Goal: Task Accomplishment & Management: Complete application form

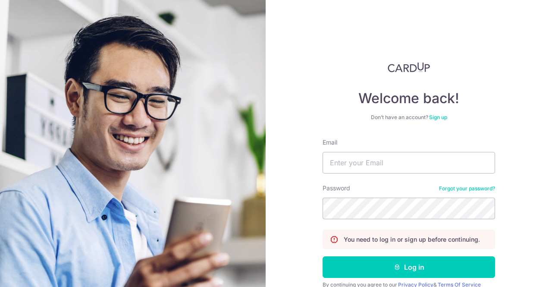
type input "[EMAIL_ADDRESS][DOMAIN_NAME]"
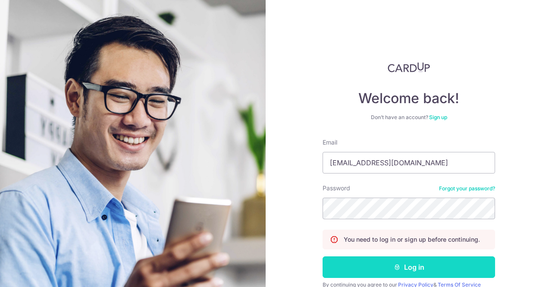
click at [380, 264] on button "Log in" at bounding box center [409, 267] width 173 height 22
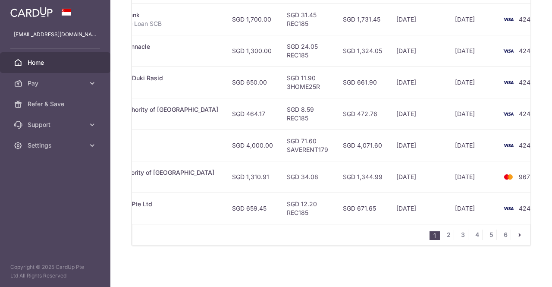
scroll to position [380, 0]
click at [448, 234] on link "2" at bounding box center [448, 234] width 10 height 10
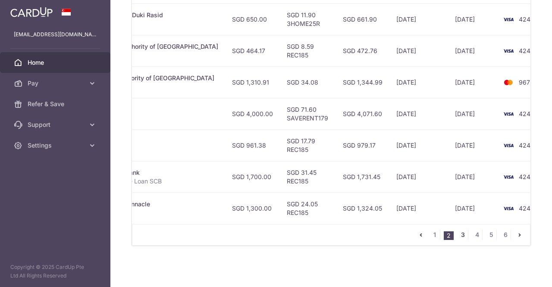
click at [459, 235] on link "3" at bounding box center [463, 234] width 10 height 10
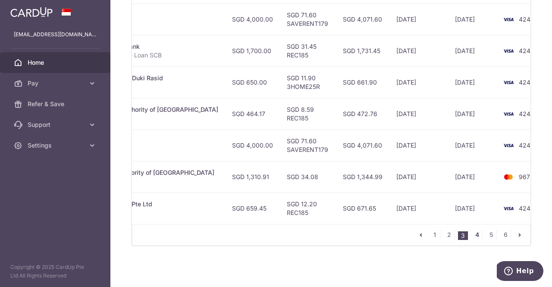
click at [476, 233] on link "4" at bounding box center [477, 234] width 10 height 10
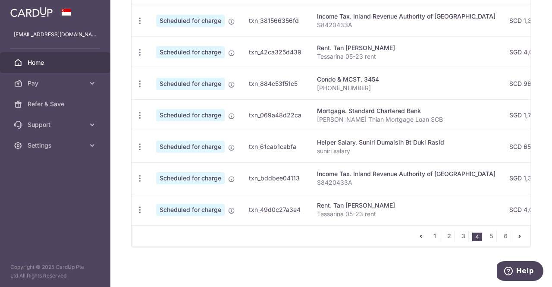
scroll to position [0, 0]
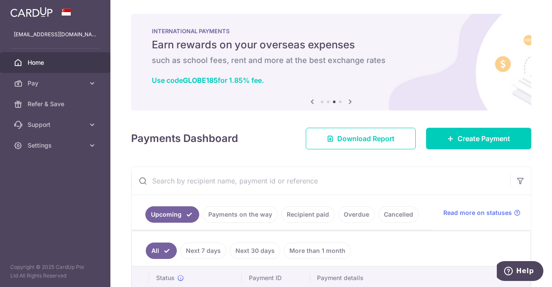
click at [347, 101] on icon at bounding box center [350, 101] width 10 height 11
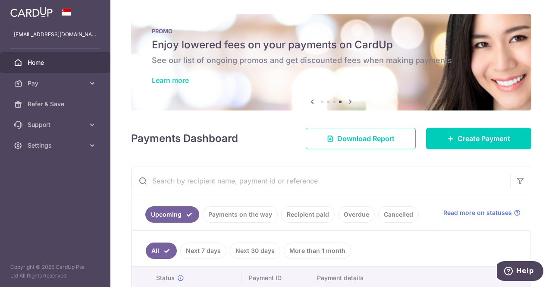
click at [184, 79] on link "Learn more" at bounding box center [170, 80] width 37 height 9
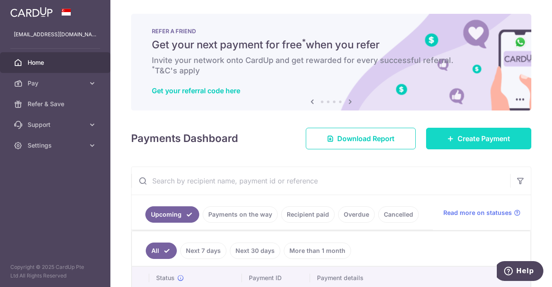
click at [468, 134] on span "Create Payment" at bounding box center [484, 138] width 53 height 10
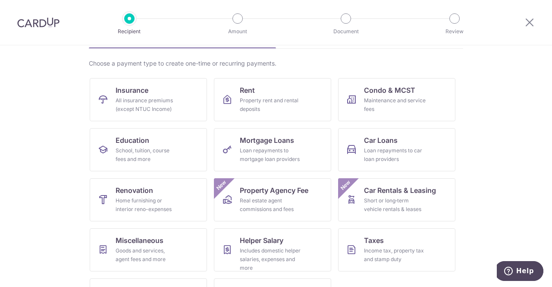
scroll to position [98, 0]
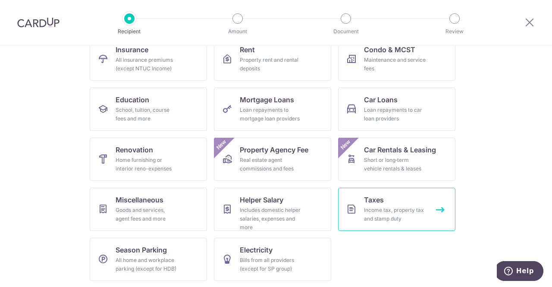
click at [396, 201] on link "Taxes Income tax, property tax and stamp duty" at bounding box center [396, 209] width 117 height 43
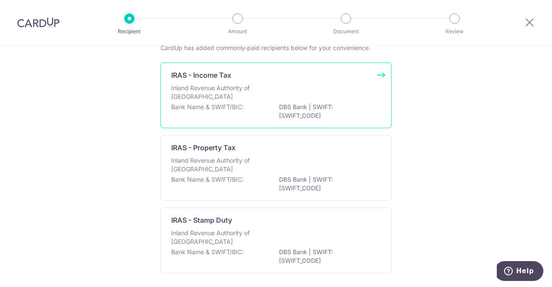
scroll to position [88, 0]
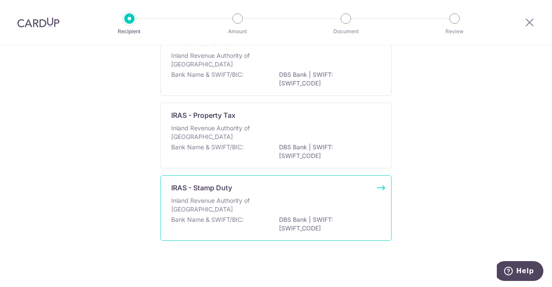
click at [209, 196] on p "Inland Revenue Authority of Singapore" at bounding box center [216, 204] width 91 height 17
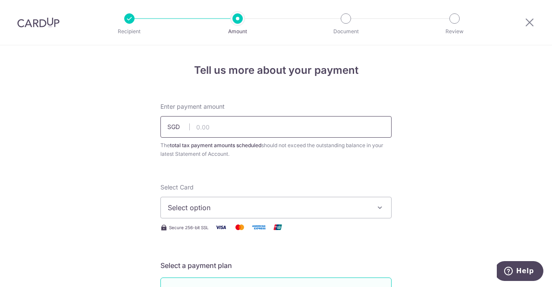
click at [225, 129] on input "text" at bounding box center [275, 127] width 231 height 22
type input "0"
type input "20,000.00"
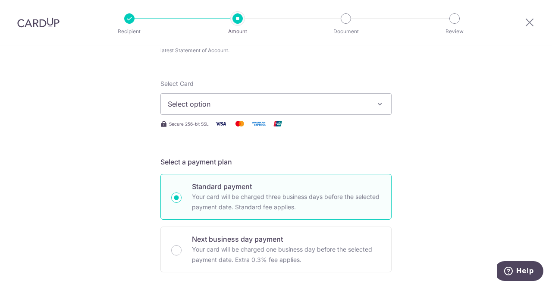
click at [358, 101] on span "Select option" at bounding box center [268, 104] width 201 height 10
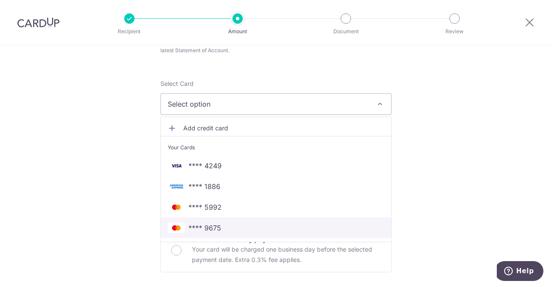
click at [266, 229] on span "**** 9675" at bounding box center [276, 228] width 217 height 10
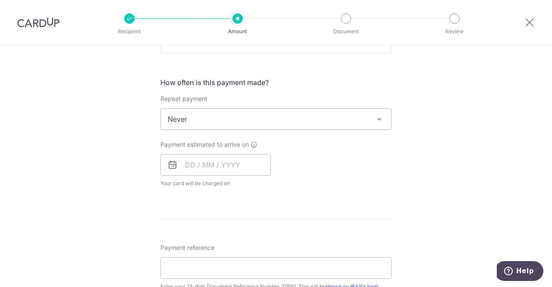
scroll to position [325, 0]
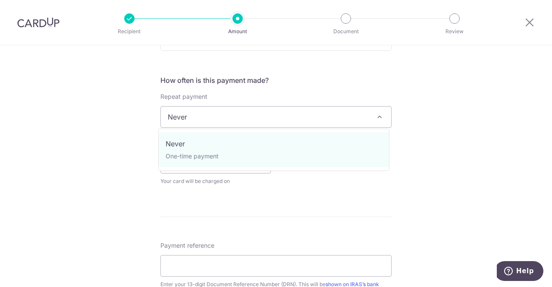
click at [194, 115] on span "Never" at bounding box center [276, 117] width 230 height 21
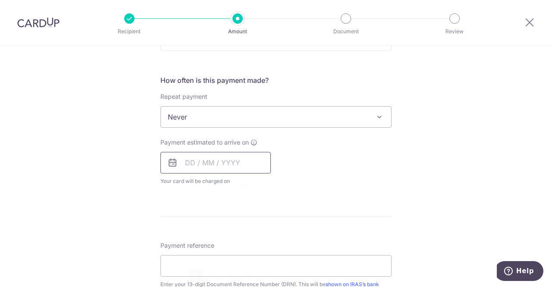
click at [195, 164] on input "text" at bounding box center [215, 163] width 110 height 22
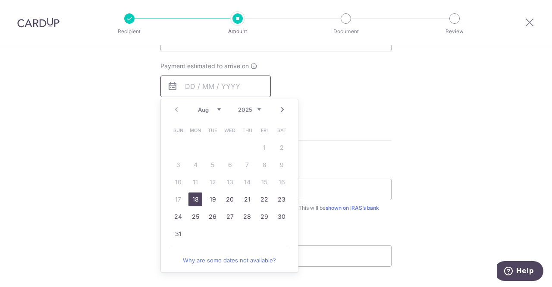
scroll to position [402, 0]
click at [193, 195] on link "18" at bounding box center [196, 199] width 14 height 14
type input "18/08/2025"
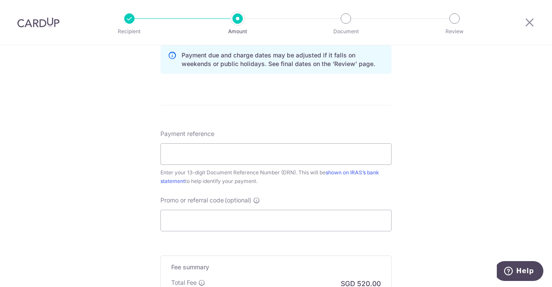
scroll to position [472, 0]
click at [225, 151] on input "Payment reference" at bounding box center [275, 154] width 231 height 22
type input "2508075661293"
click at [203, 220] on input "Promo or referral code (optional)" at bounding box center [275, 220] width 231 height 22
paste input "OFF225"
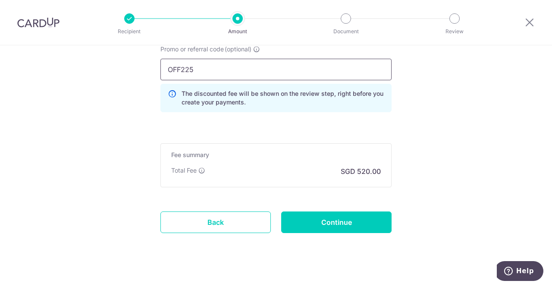
scroll to position [624, 0]
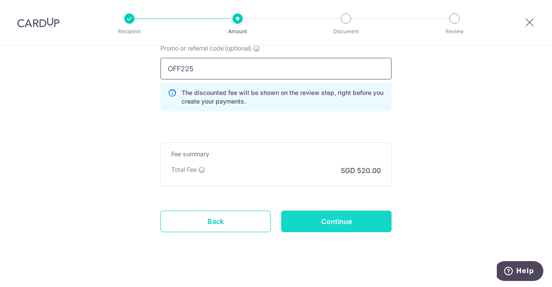
type input "OFF225"
click at [310, 222] on input "Continue" at bounding box center [336, 222] width 110 height 22
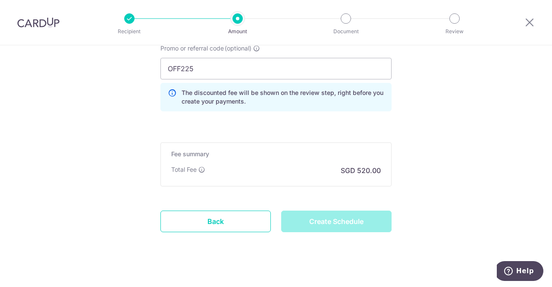
type input "Create Schedule"
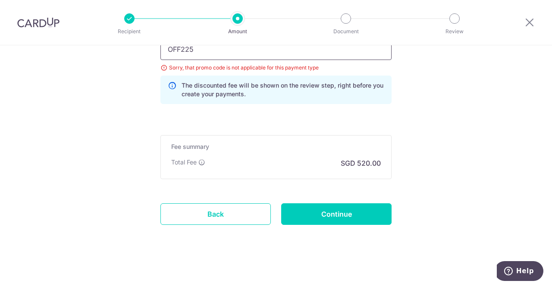
drag, startPoint x: 213, startPoint y: 52, endPoint x: 139, endPoint y: 42, distance: 74.5
click at [139, 42] on div "Recipient Amount Document Review Tell us more about your payment Enter payment …" at bounding box center [276, 143] width 552 height 287
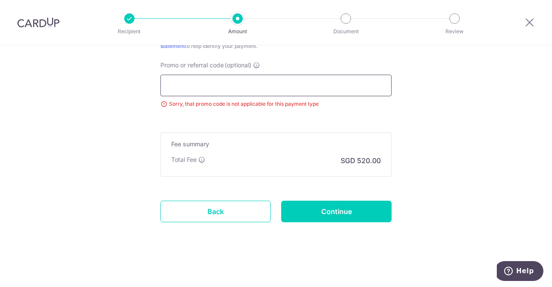
scroll to position [605, 0]
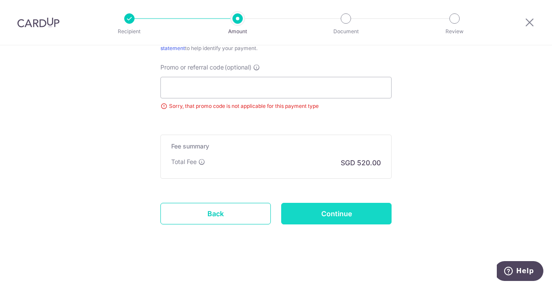
click at [356, 205] on input "Continue" at bounding box center [336, 214] width 110 height 22
type input "Update Schedule"
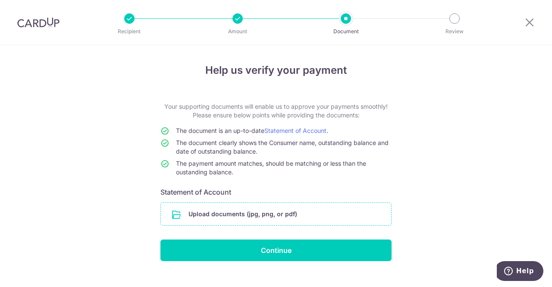
click at [294, 213] on input "file" at bounding box center [276, 214] width 230 height 22
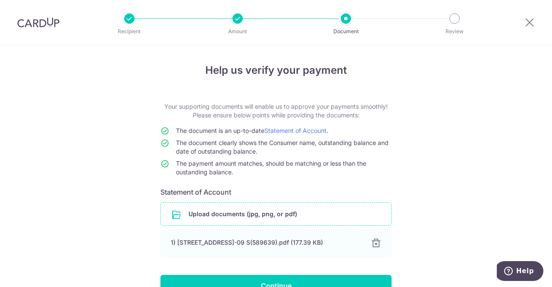
scroll to position [49, 0]
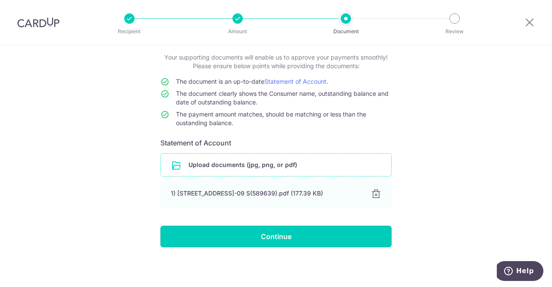
drag, startPoint x: 315, startPoint y: 239, endPoint x: 417, endPoint y: 254, distance: 102.9
click at [417, 254] on div "Help us verify your payment Your supporting documents will enable us to approve…" at bounding box center [276, 142] width 552 height 292
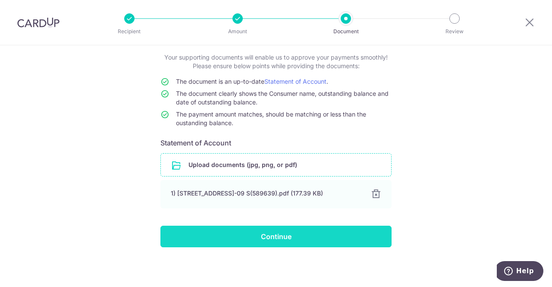
click at [293, 232] on input "Continue" at bounding box center [275, 237] width 231 height 22
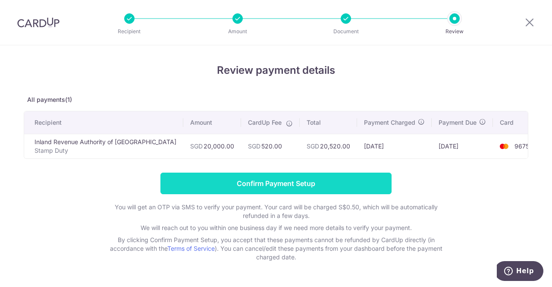
click at [347, 185] on input "Confirm Payment Setup" at bounding box center [275, 184] width 231 height 22
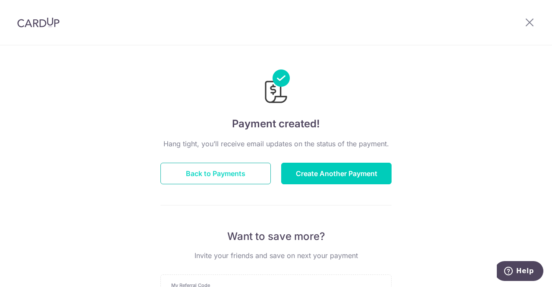
click at [229, 175] on button "Back to Payments" at bounding box center [215, 174] width 110 height 22
click at [214, 181] on button "Back to Payments" at bounding box center [215, 174] width 110 height 22
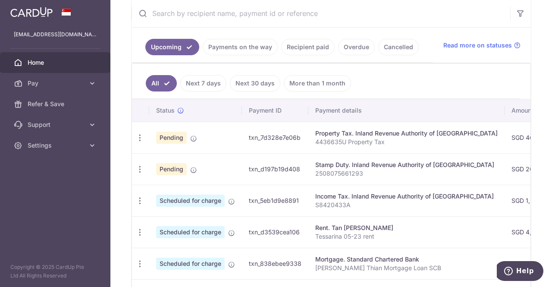
click at [328, 169] on p "2508075661293" at bounding box center [406, 173] width 182 height 9
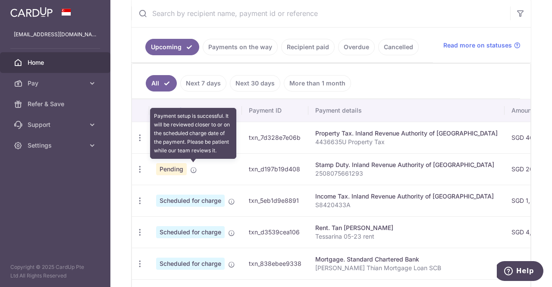
click at [190, 168] on icon at bounding box center [193, 170] width 7 height 7
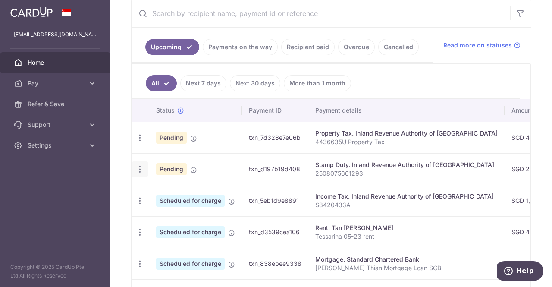
click at [142, 142] on icon "button" at bounding box center [139, 137] width 9 height 9
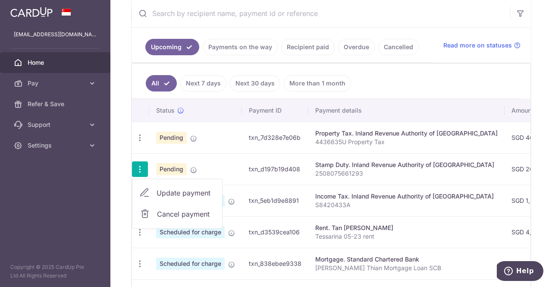
click at [322, 172] on p "2508075661293" at bounding box center [406, 173] width 182 height 9
